Goal: Navigation & Orientation: Find specific page/section

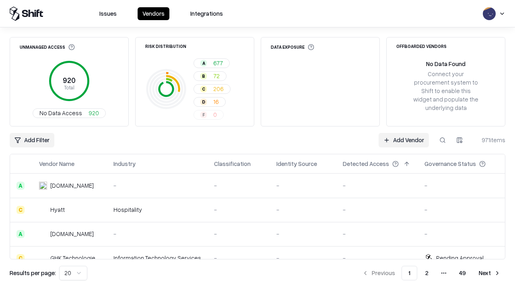
click at [73, 273] on html "Issues Vendors Integrations Unmanaged Access 920 Total No Data Access 920 Risk …" at bounding box center [257, 145] width 515 height 290
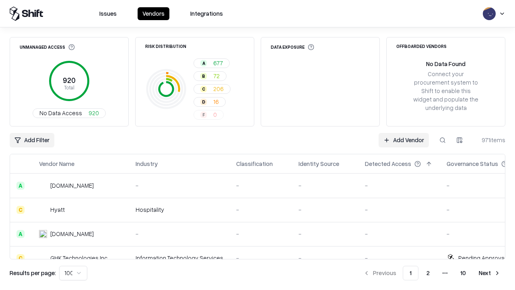
click at [490, 273] on button "Next" at bounding box center [489, 273] width 31 height 14
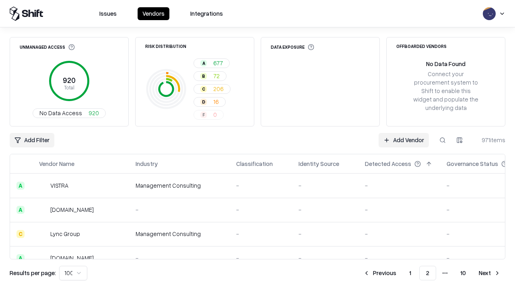
click at [490, 273] on button "Next" at bounding box center [489, 273] width 31 height 14
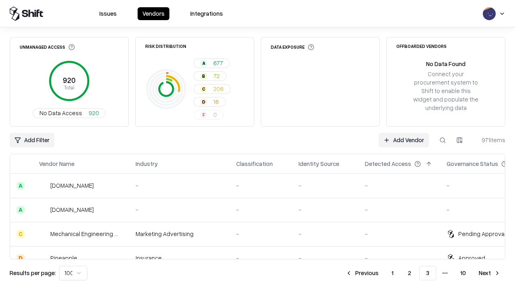
click at [490, 273] on button "Next" at bounding box center [489, 273] width 31 height 14
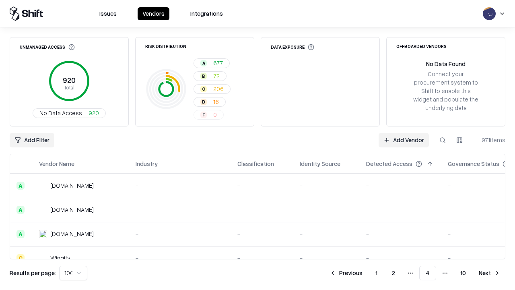
click at [490, 273] on button "Next" at bounding box center [489, 273] width 31 height 14
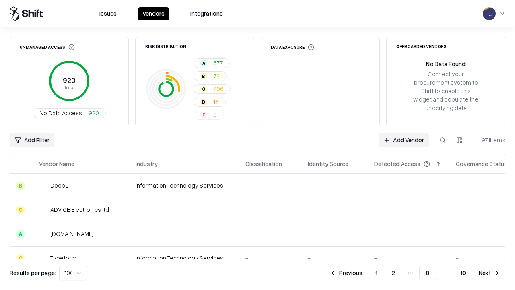
click at [490, 273] on button "Next" at bounding box center [489, 273] width 31 height 14
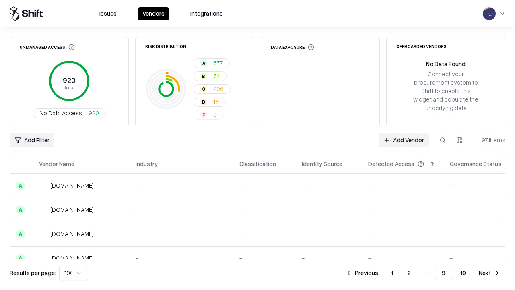
click at [490, 273] on button "Next" at bounding box center [489, 273] width 31 height 14
click at [380, 273] on button "Previous" at bounding box center [380, 273] width 43 height 14
click at [362, 273] on button "Previous" at bounding box center [361, 273] width 43 height 14
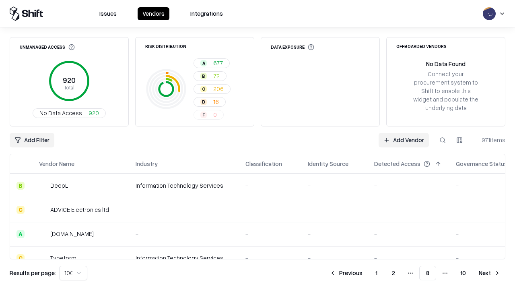
click at [346, 273] on button "Previous" at bounding box center [346, 273] width 43 height 14
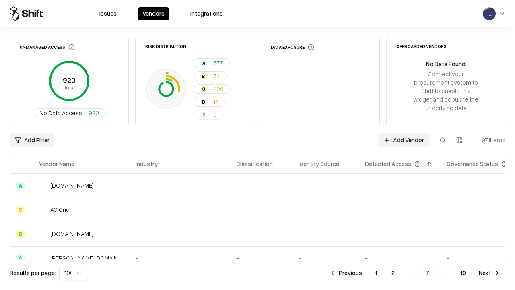
click at [346, 273] on button "Previous" at bounding box center [345, 273] width 43 height 14
click at [346, 273] on button "Previous" at bounding box center [346, 273] width 43 height 14
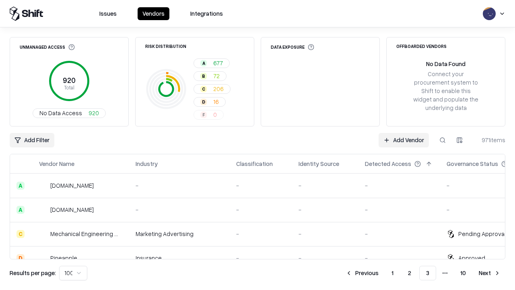
click at [362, 273] on button "Previous" at bounding box center [362, 273] width 43 height 14
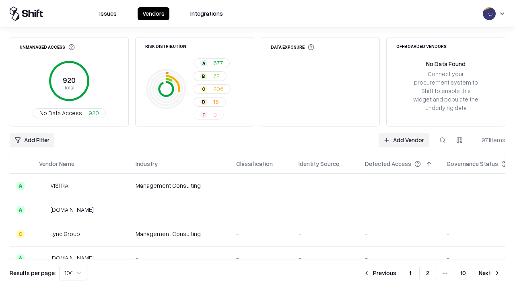
click at [380, 273] on button "Previous" at bounding box center [380, 273] width 43 height 14
click at [73, 273] on html "Issues Vendors Integrations Unmanaged Access 920 Total No Data Access 920 Risk …" at bounding box center [257, 145] width 515 height 290
